Goal: Information Seeking & Learning: Compare options

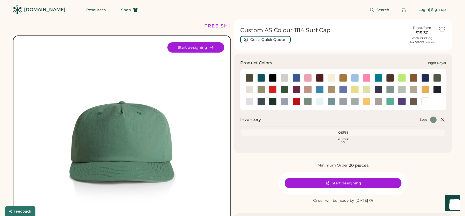
click at [296, 80] on div at bounding box center [297, 78] width 8 height 8
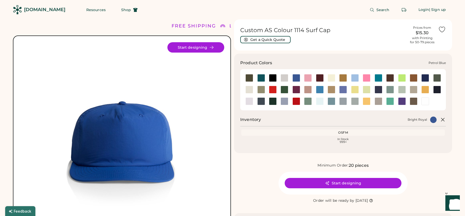
click at [262, 100] on div at bounding box center [262, 101] width 8 height 8
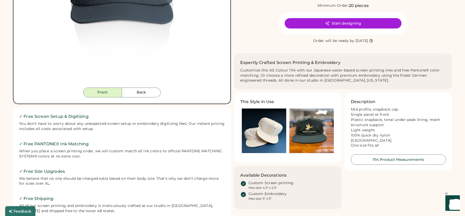
scroll to position [164, 0]
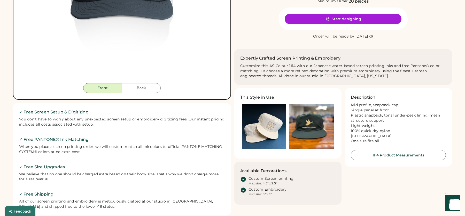
click at [313, 122] on img at bounding box center [312, 126] width 44 height 44
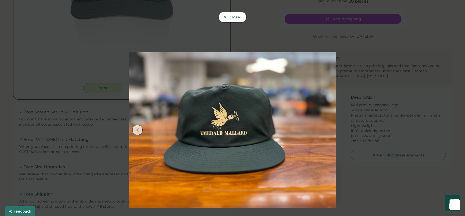
click at [237, 17] on span "Close" at bounding box center [235, 17] width 10 height 4
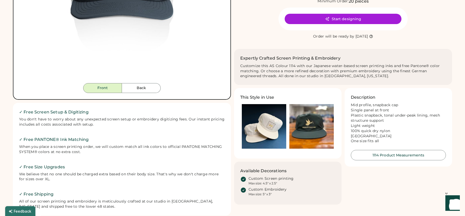
click at [270, 126] on img at bounding box center [264, 126] width 44 height 44
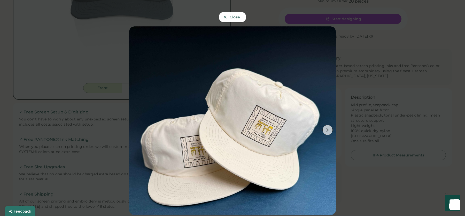
click at [109, 89] on div at bounding box center [232, 108] width 465 height 216
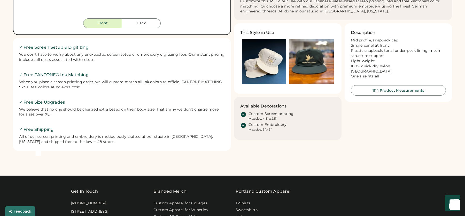
scroll to position [226, 0]
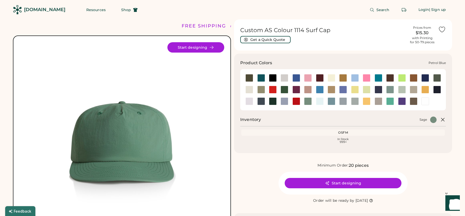
click at [261, 101] on div at bounding box center [262, 101] width 8 height 8
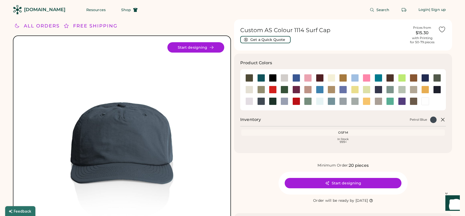
click at [38, 10] on div "[DOMAIN_NAME]" at bounding box center [44, 9] width 41 height 6
